Goal: Communication & Community: Answer question/provide support

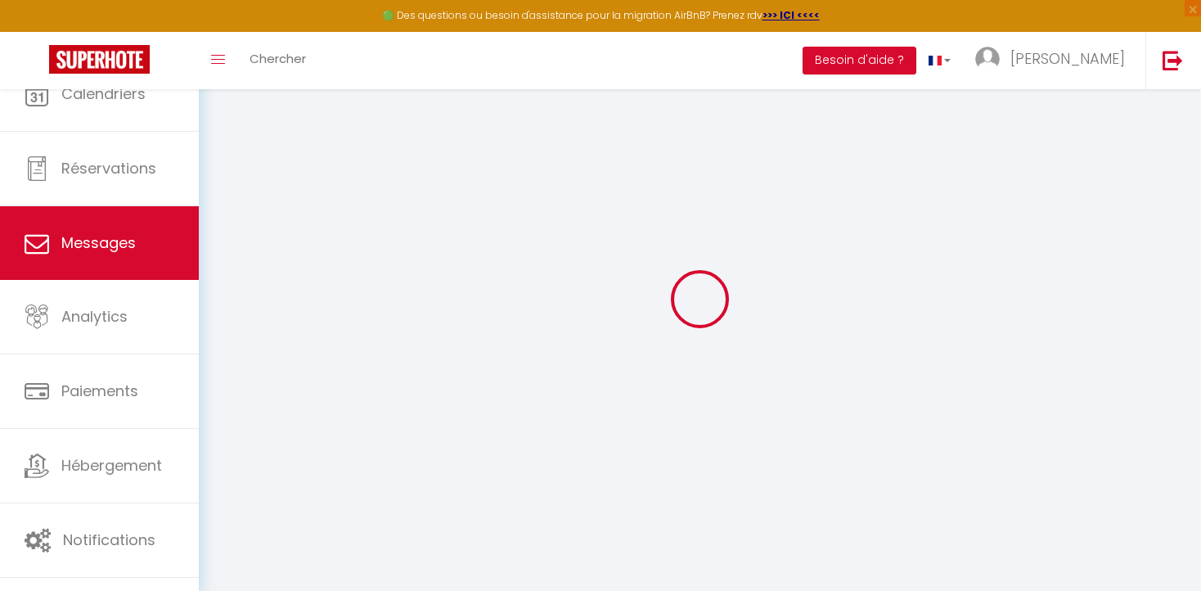
select select "message"
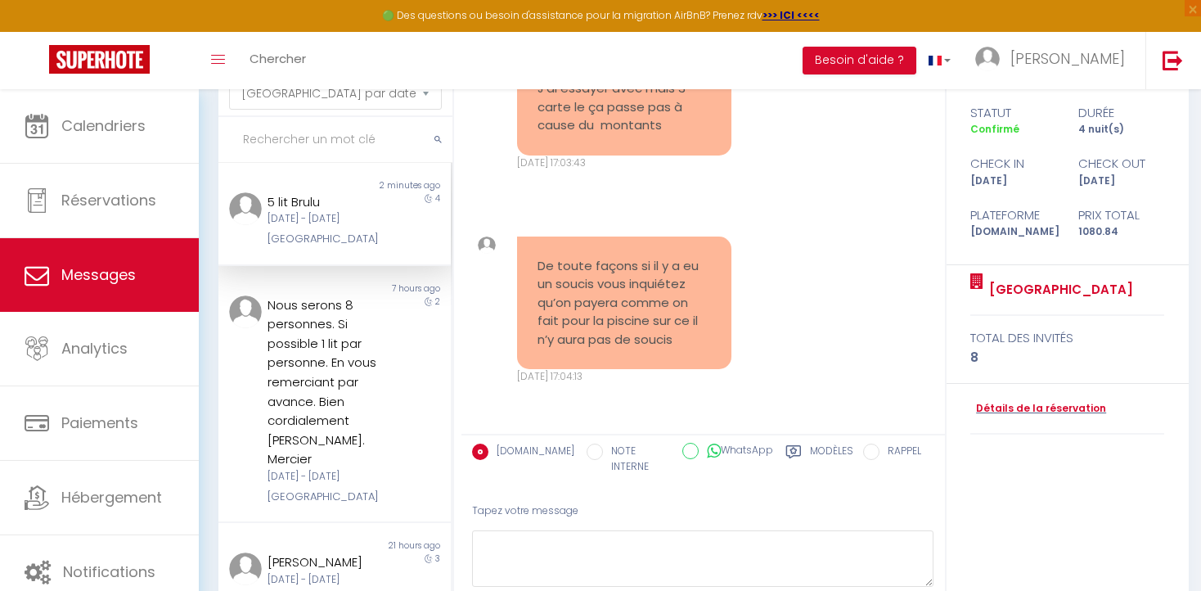
scroll to position [178, 0]
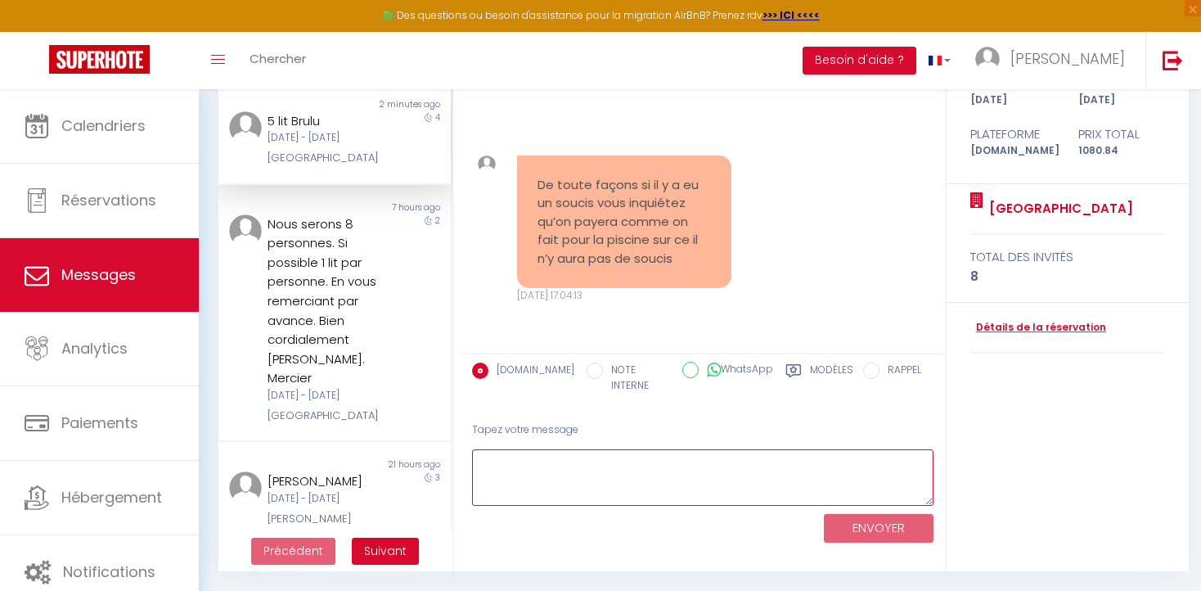
click at [495, 449] on textarea at bounding box center [703, 477] width 462 height 56
paste textarea "Je suis désolée, mais sans le versement de la caution, je ne pourrai pas transm…"
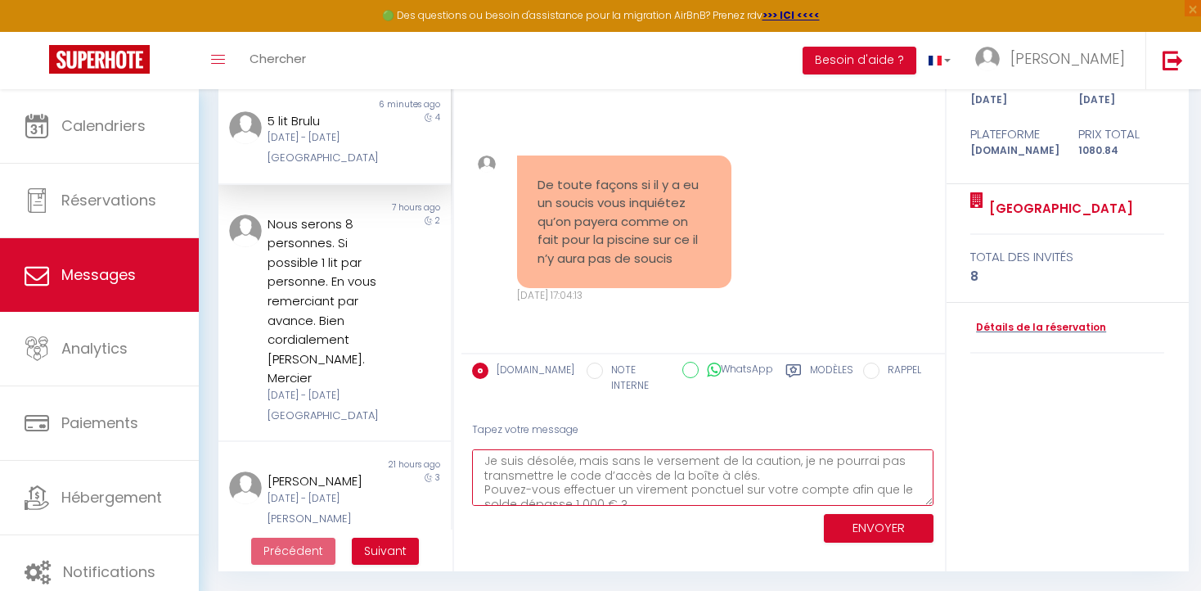
scroll to position [0, 0]
click at [790, 451] on textarea "Je suis désolée, mais sans le versement de la caution, je ne pourrai pas transm…" at bounding box center [703, 477] width 462 height 56
drag, startPoint x: 572, startPoint y: 451, endPoint x: 595, endPoint y: 428, distance: 32.4
click at [576, 449] on textarea "Je suis désolée, mais sans le versement de la caution je ne pourrai pas transme…" at bounding box center [703, 477] width 462 height 56
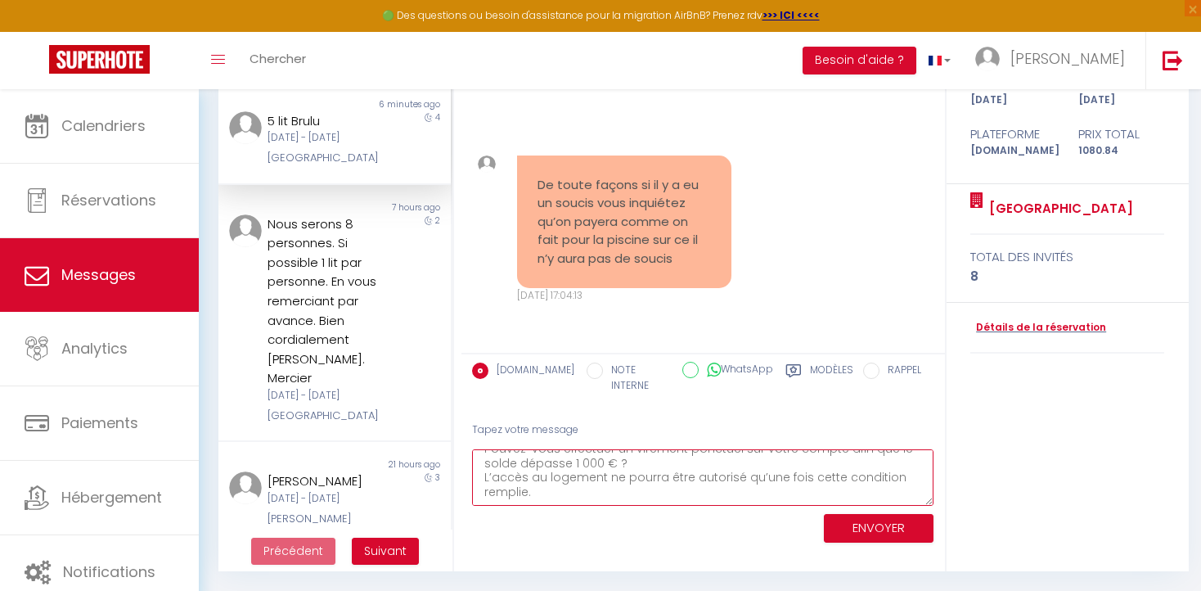
click at [572, 480] on textarea "Je suis désolée mais sans le versement de la caution je ne pourrai pas transmet…" at bounding box center [703, 477] width 462 height 56
type textarea "Je suis désolée mais sans le versement de la caution je ne pourrai pas transmet…"
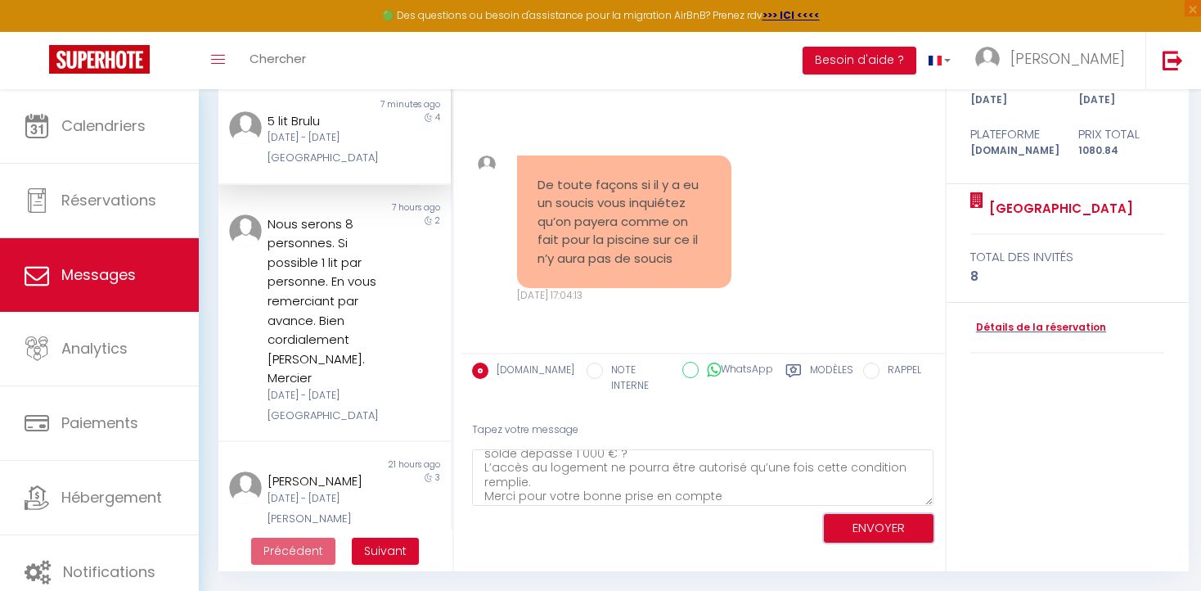
click at [888, 514] on button "ENVOYER" at bounding box center [879, 528] width 110 height 29
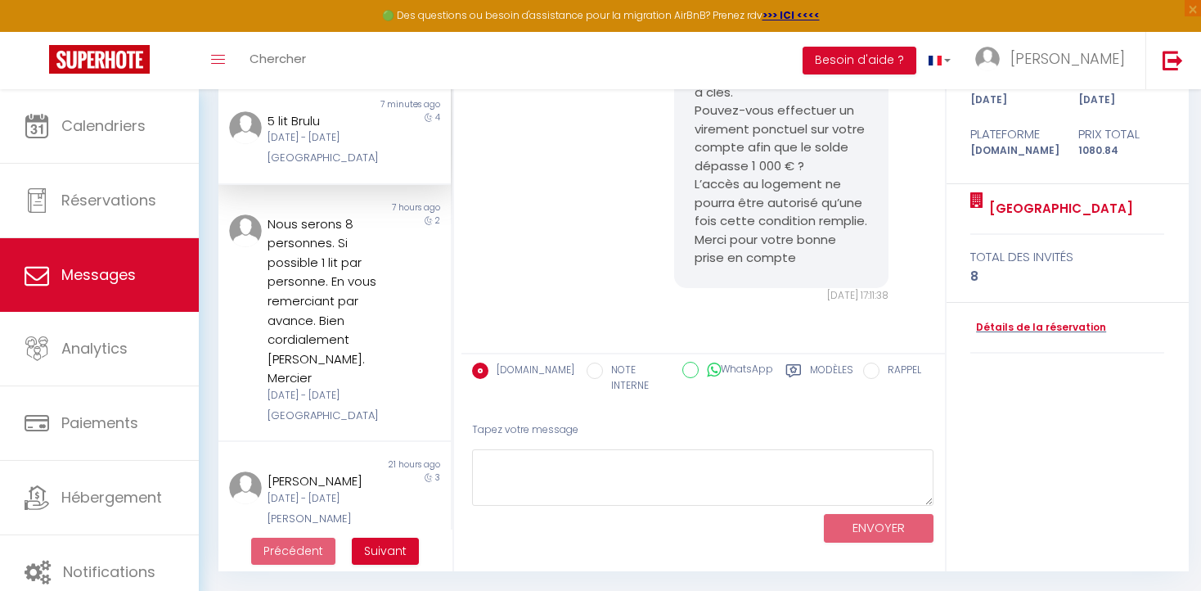
scroll to position [5761, 0]
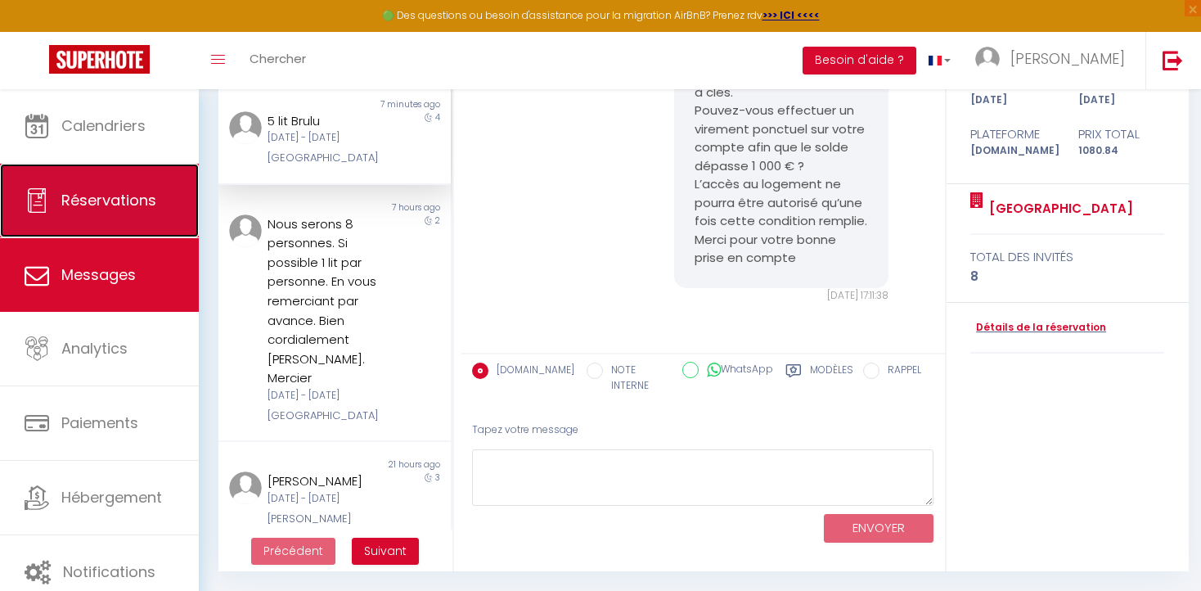
click at [110, 204] on span "Réservations" at bounding box center [108, 200] width 95 height 20
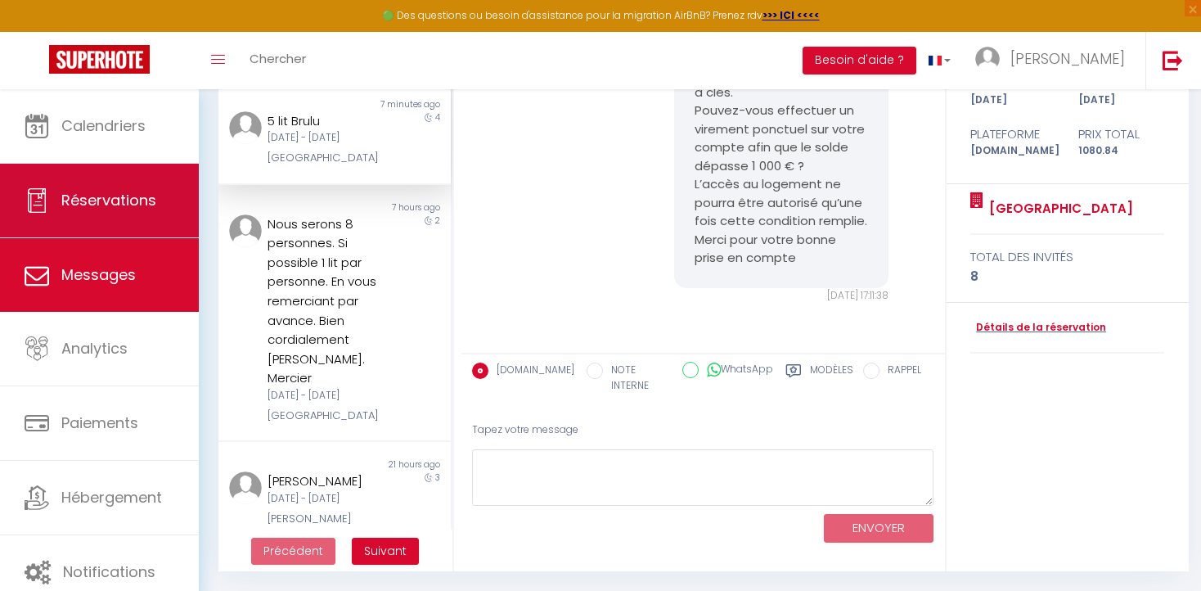
select select "not_cancelled"
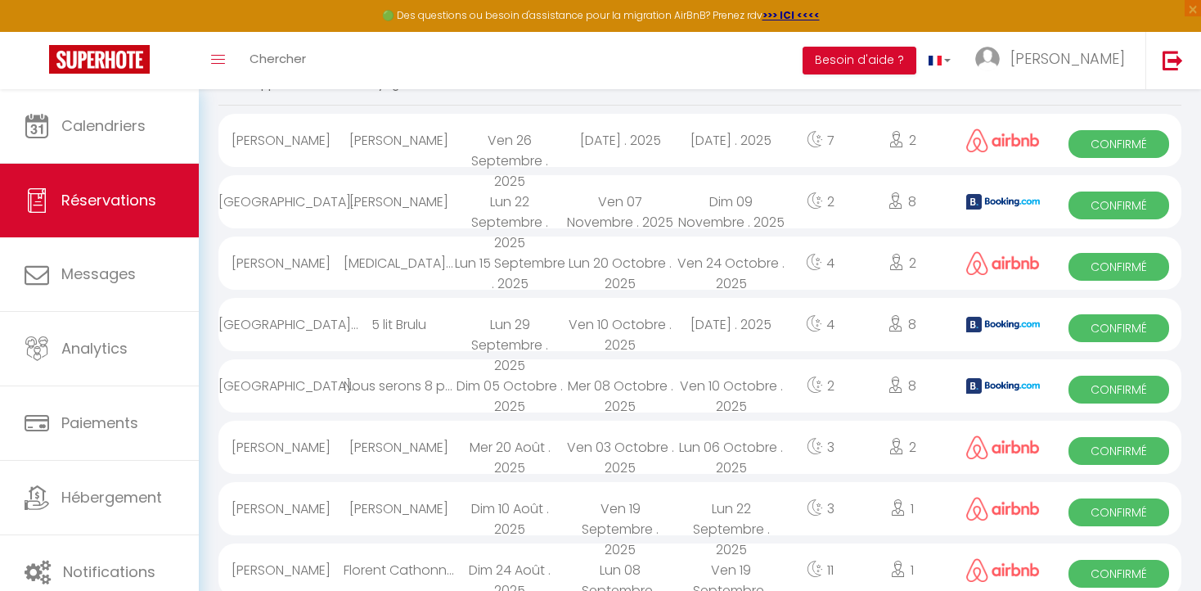
scroll to position [163, 0]
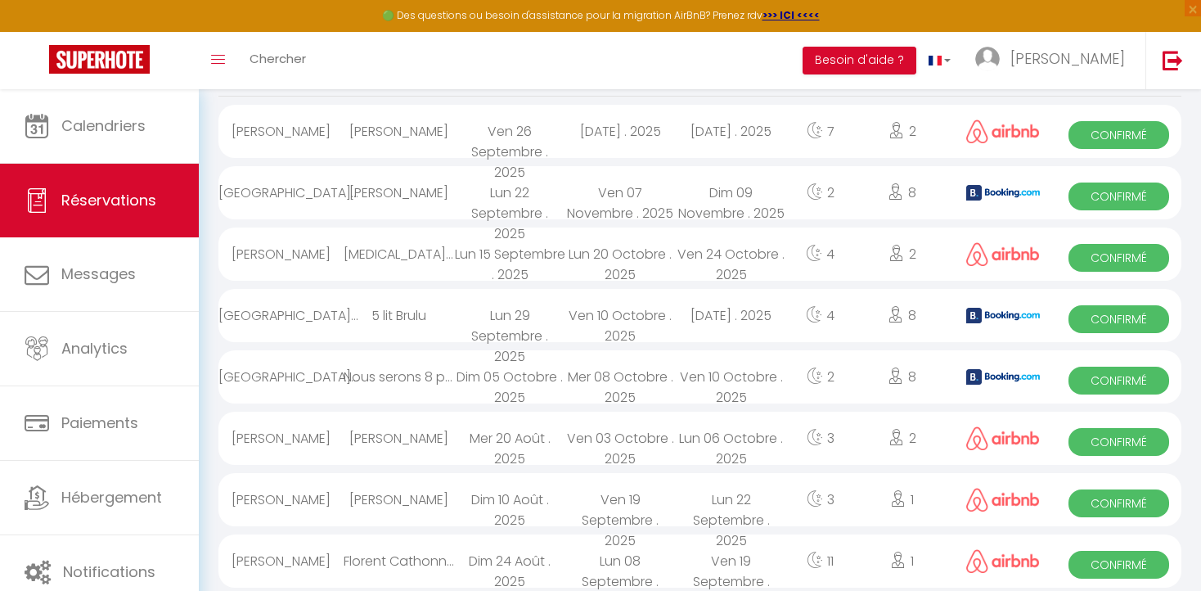
click at [384, 315] on div "5 lit Brulu" at bounding box center [399, 315] width 110 height 53
select select "OK"
select select "KO"
select select "1"
select select "0"
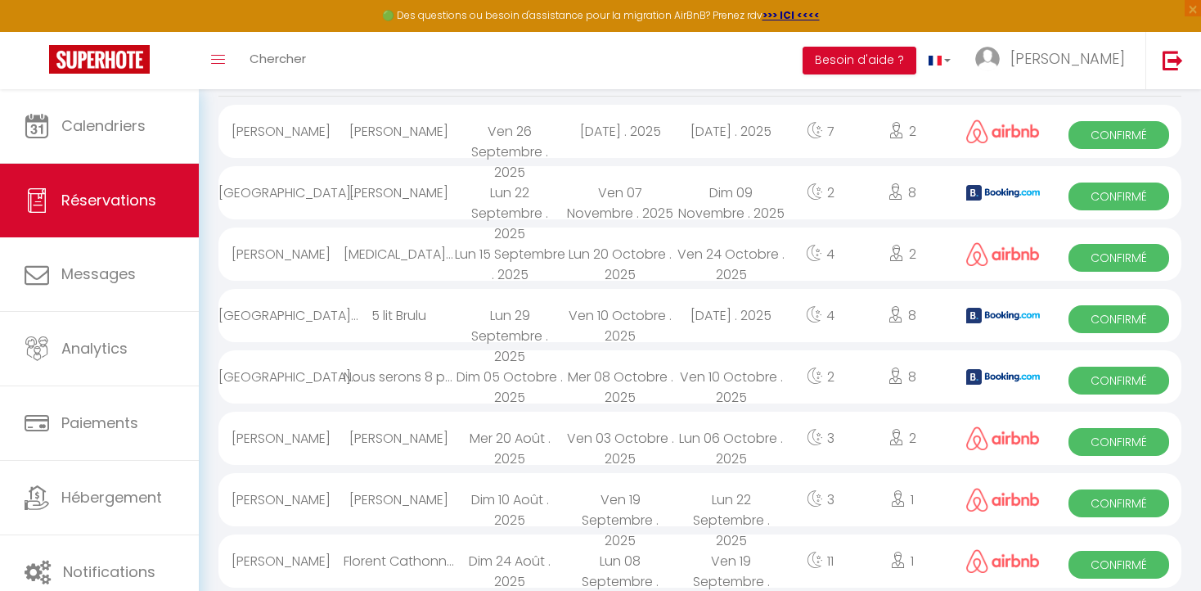
select select "1"
select select
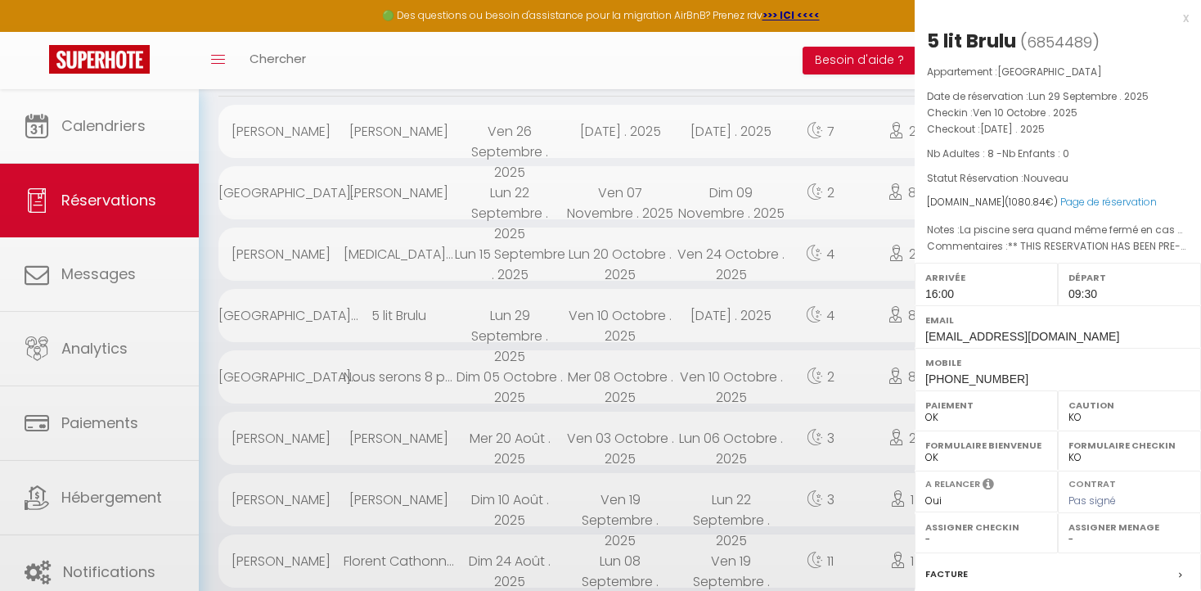
select select "41156"
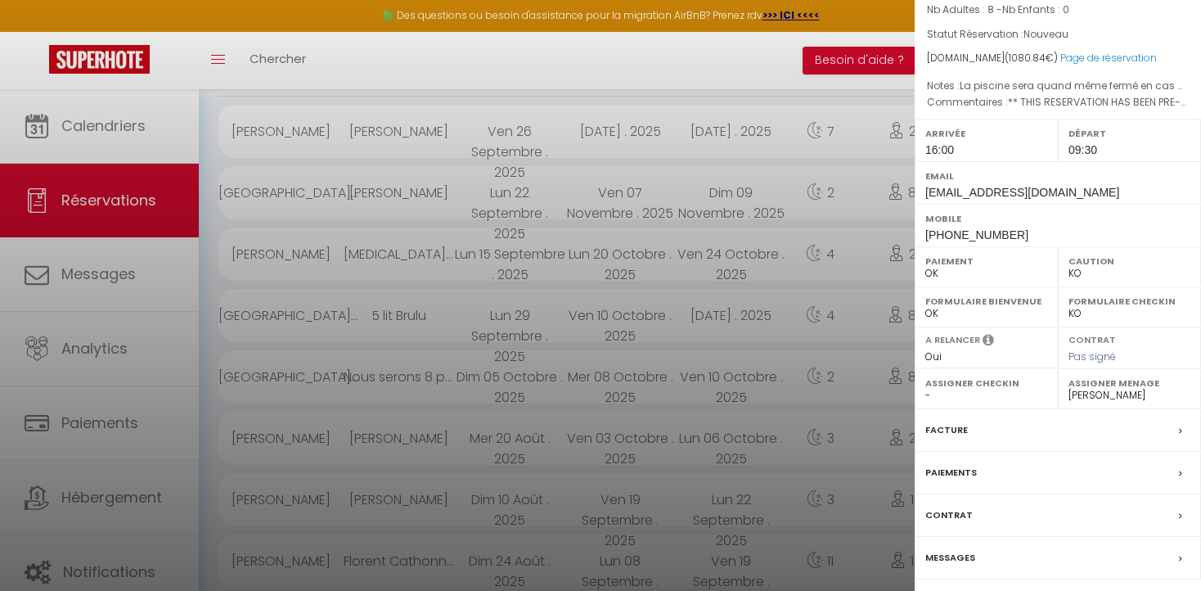
scroll to position [196, 0]
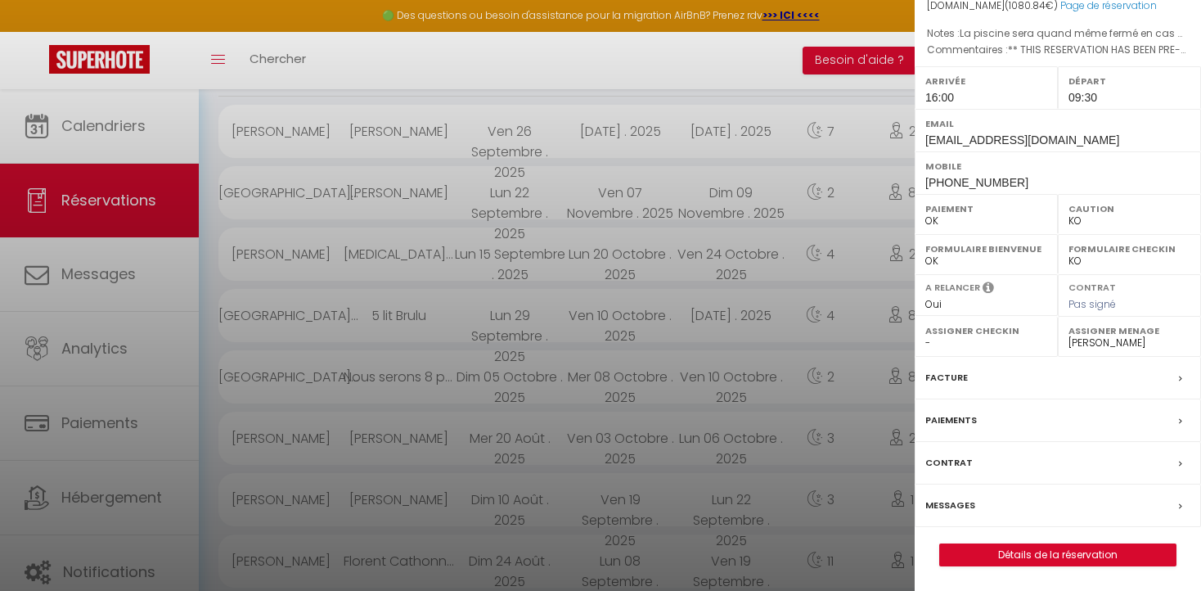
click at [1028, 423] on div "Paiements" at bounding box center [1058, 420] width 286 height 43
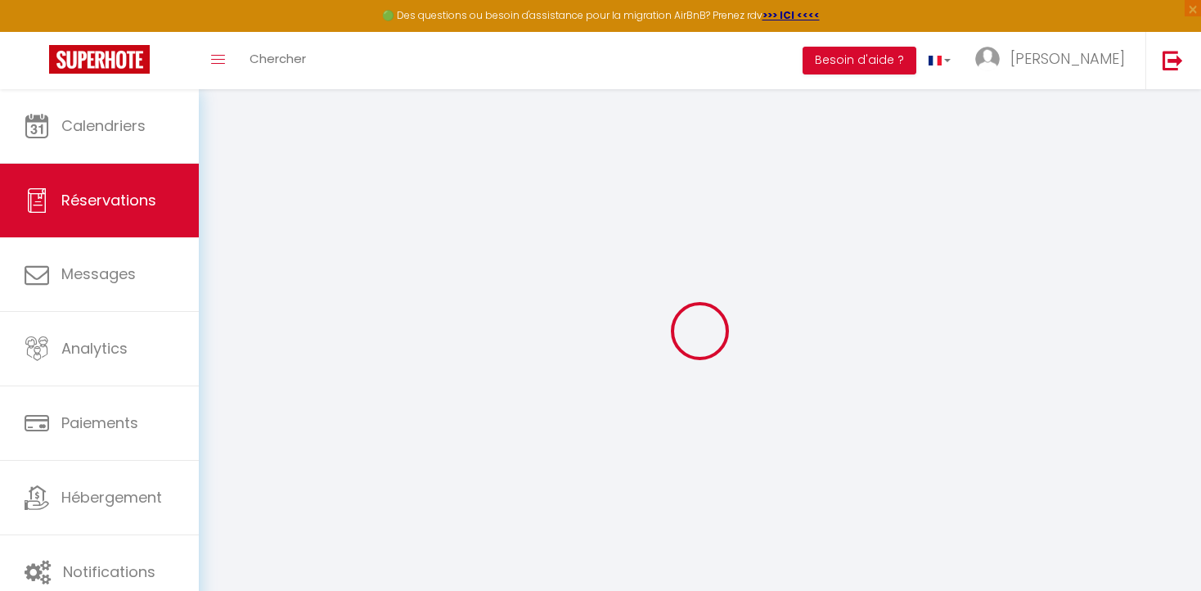
select select "0"
select select
checkbox input "false"
type optionnels0 "La piscine sera quand même fermé en cas de beau temps ?"
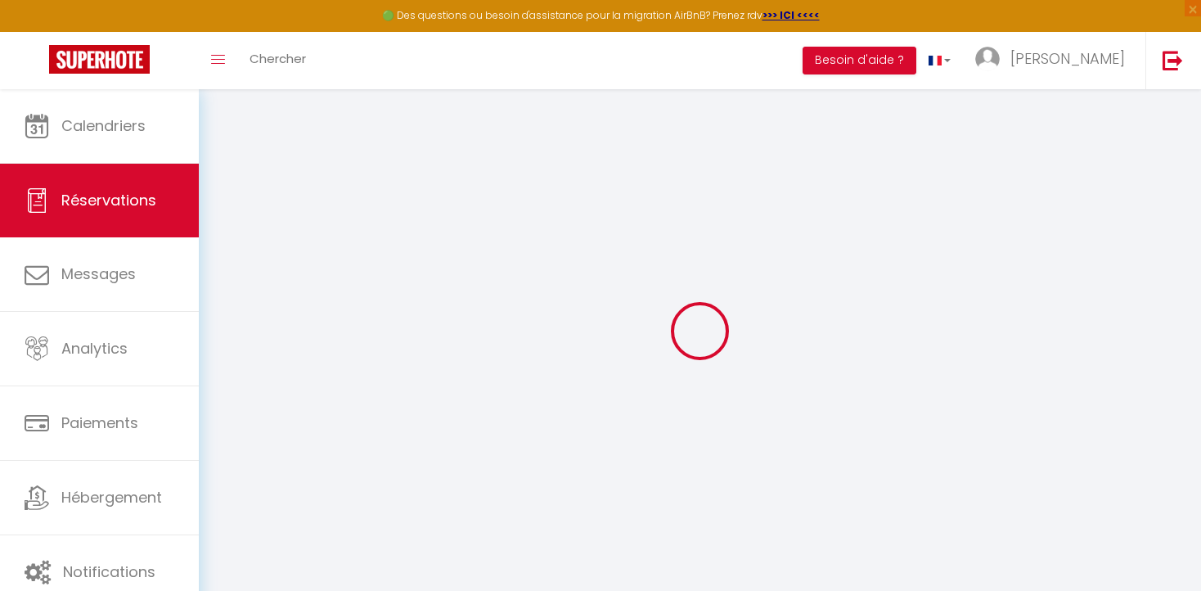
type textarea "** THIS RESERVATION HAS BEEN PRE-PAID ** Reservation has a cancellation grace p…"
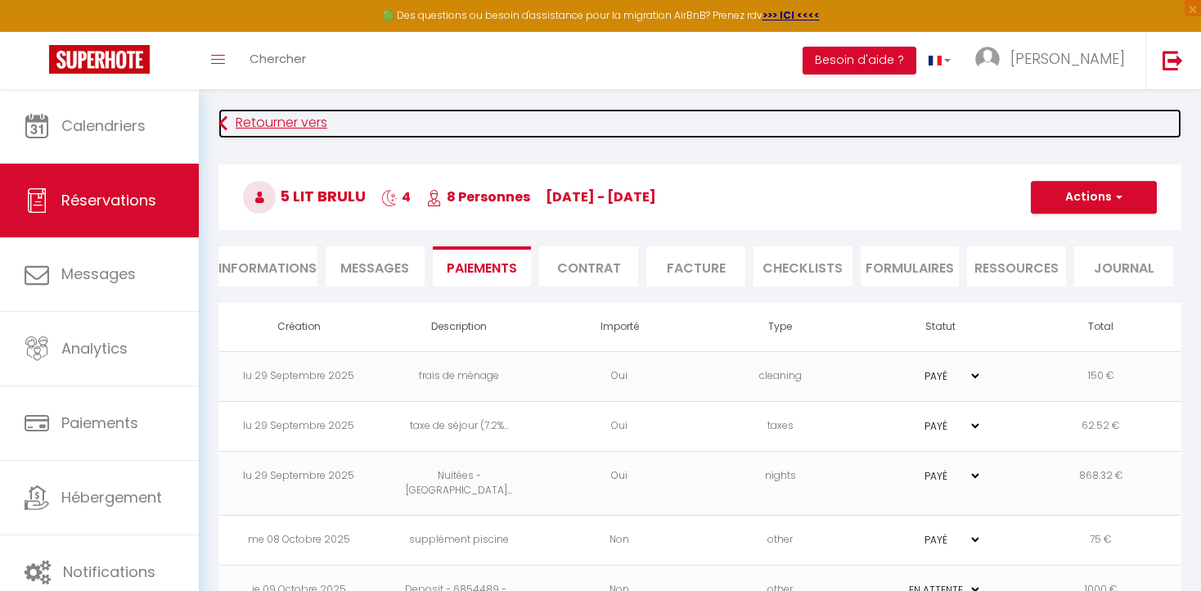
click at [249, 124] on link "Retourner vers" at bounding box center [699, 123] width 963 height 29
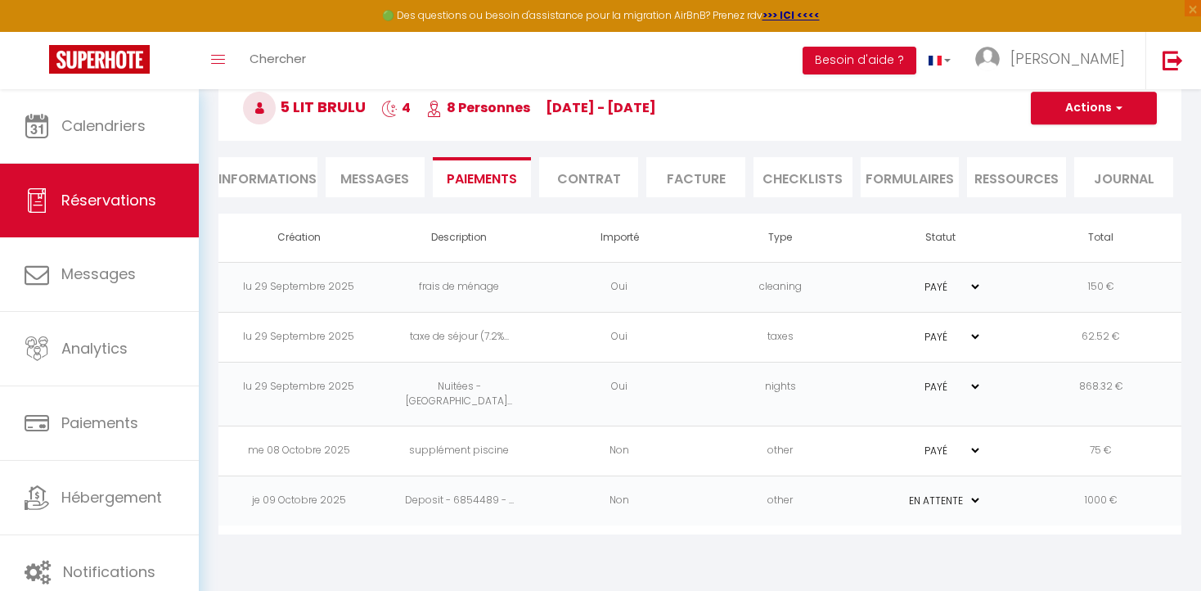
select select "not_cancelled"
